Goal: Task Accomplishment & Management: Complete application form

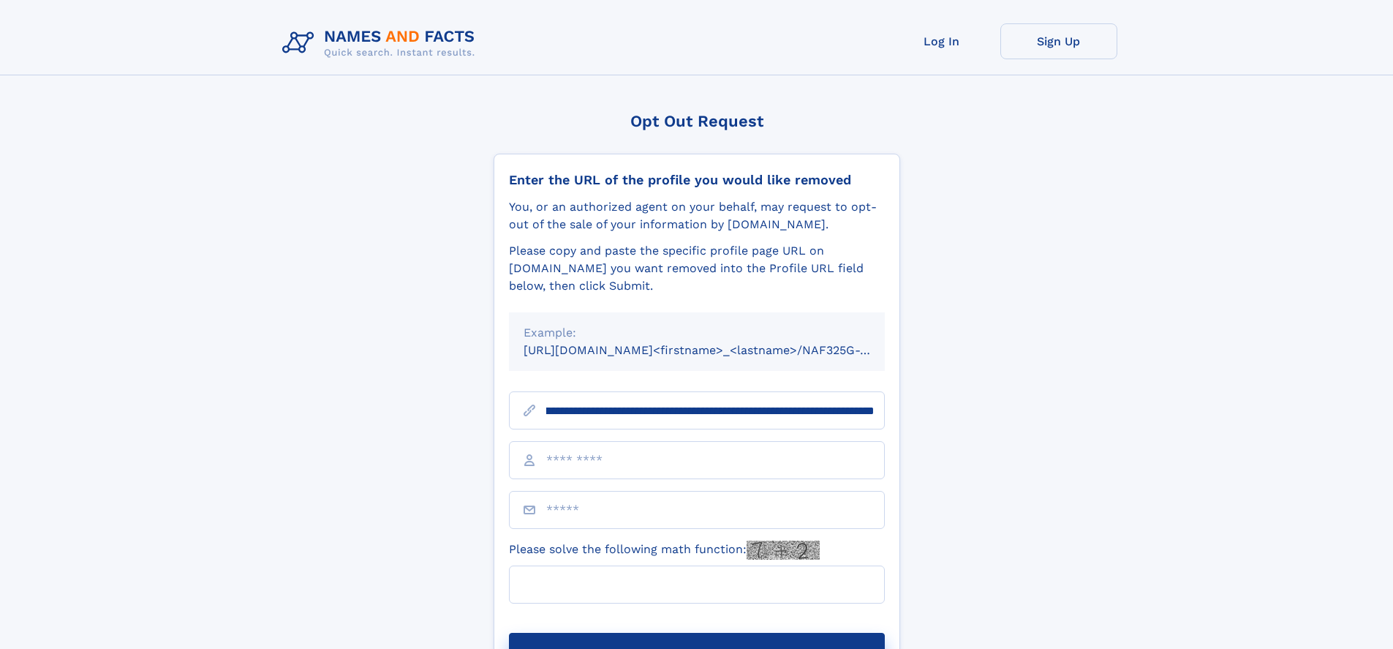
scroll to position [0, 179]
type input "**********"
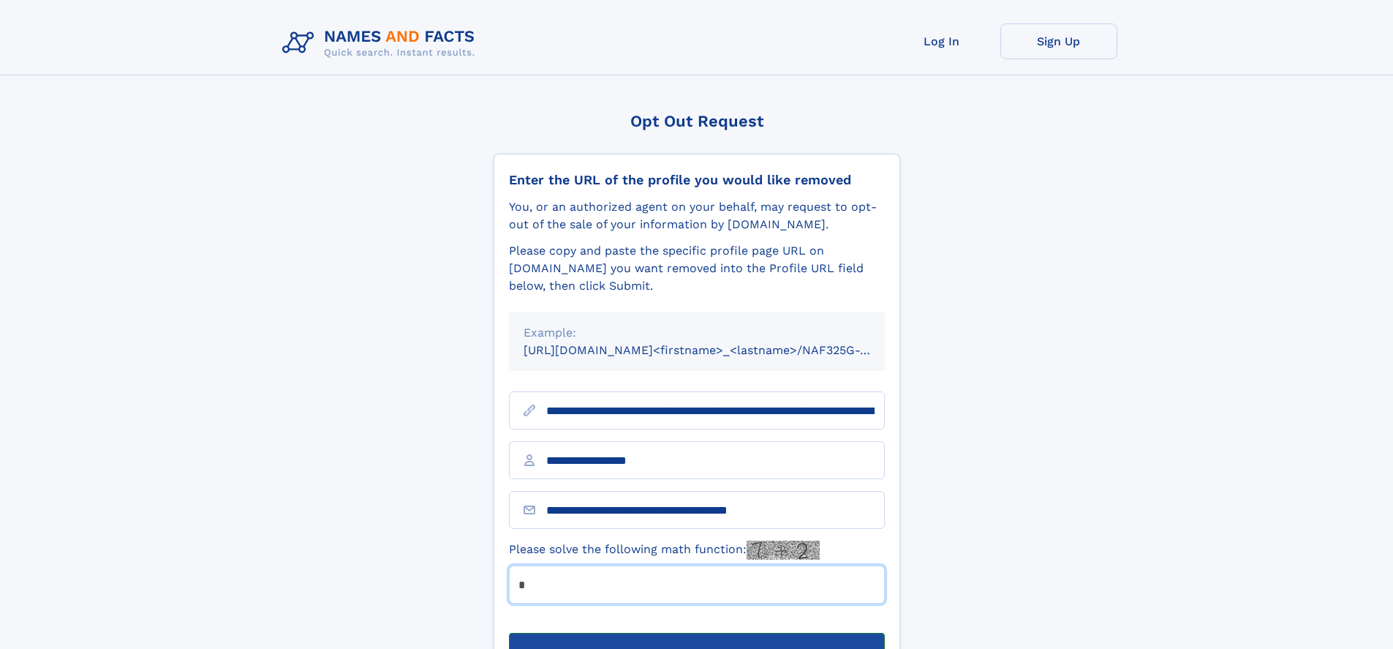
type input "*"
click at [696, 633] on button "Submit Opt Out Request" at bounding box center [697, 656] width 376 height 47
